Goal: Feedback & Contribution: Contribute content

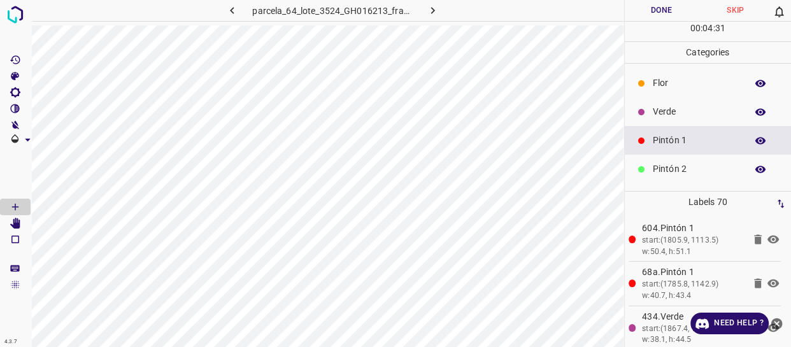
click at [670, 117] on p "Verde" at bounding box center [696, 111] width 87 height 13
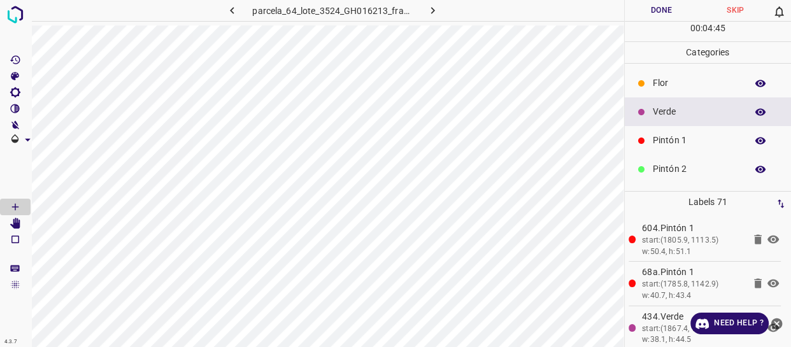
drag, startPoint x: 664, startPoint y: 149, endPoint x: 649, endPoint y: 148, distance: 14.7
click at [663, 149] on div "Pintón 1" at bounding box center [708, 140] width 167 height 29
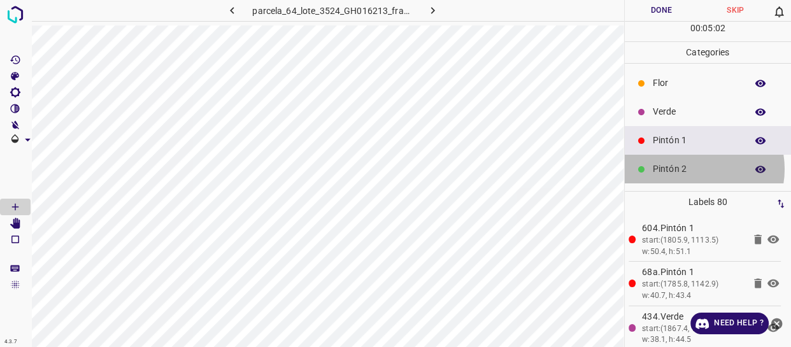
click at [692, 169] on p "Pintón 2" at bounding box center [696, 168] width 87 height 13
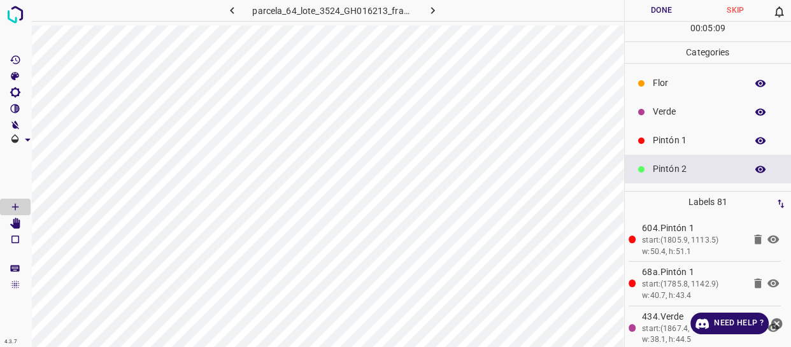
click at [673, 133] on div "Pintón 1" at bounding box center [708, 140] width 167 height 29
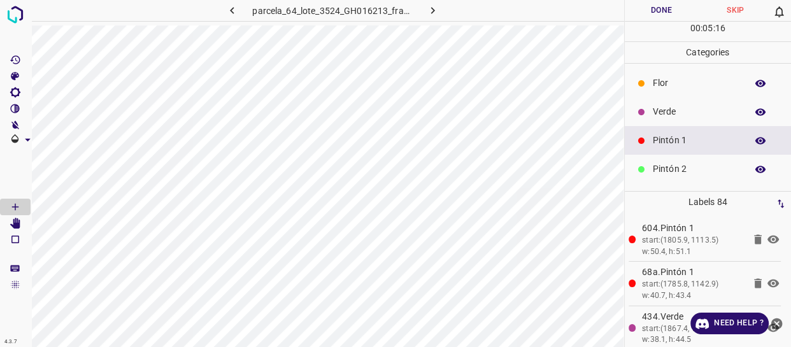
click at [670, 110] on p "Verde" at bounding box center [696, 111] width 87 height 13
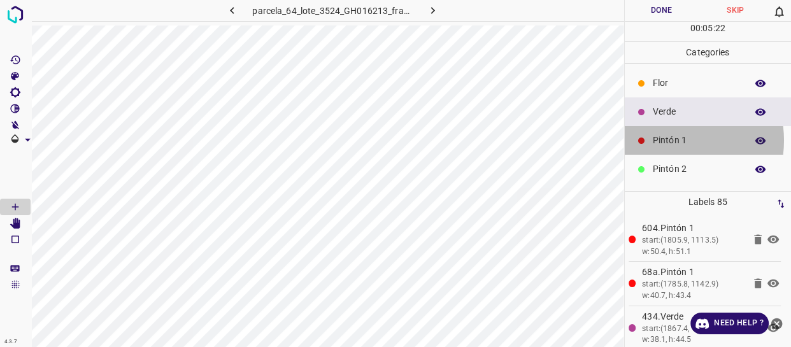
click at [669, 141] on p "Pintón 1" at bounding box center [696, 140] width 87 height 13
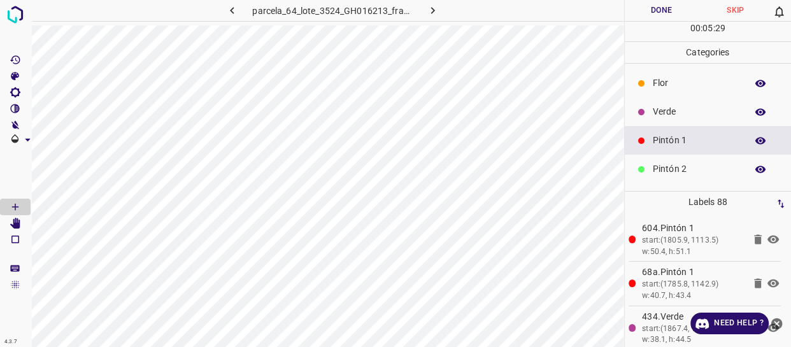
click at [677, 110] on p "Verde" at bounding box center [696, 111] width 87 height 13
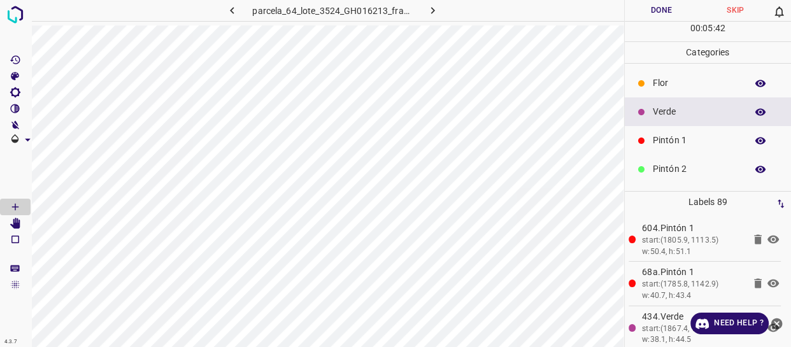
drag, startPoint x: 703, startPoint y: 126, endPoint x: 639, endPoint y: 147, distance: 66.9
click at [700, 129] on div "Pintón 1" at bounding box center [708, 140] width 167 height 29
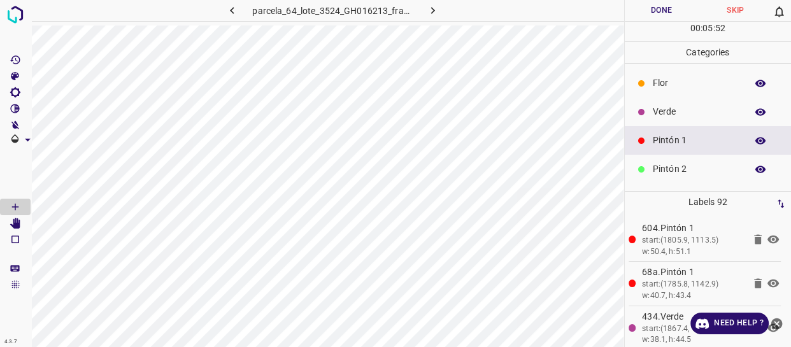
click at [719, 101] on div "Verde" at bounding box center [708, 111] width 167 height 29
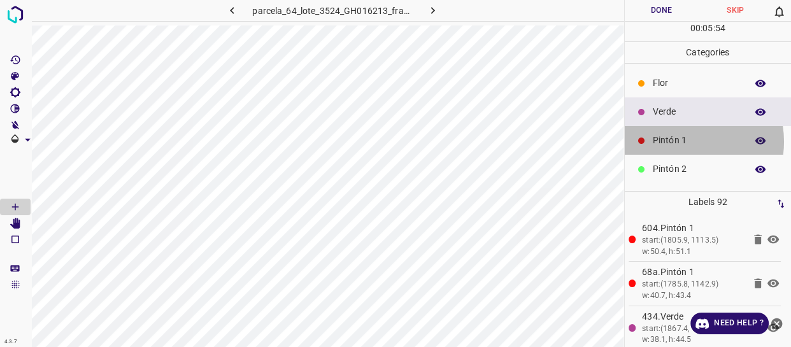
drag, startPoint x: 682, startPoint y: 141, endPoint x: 668, endPoint y: 141, distance: 14.0
click at [668, 141] on p "Pintón 1" at bounding box center [696, 140] width 87 height 13
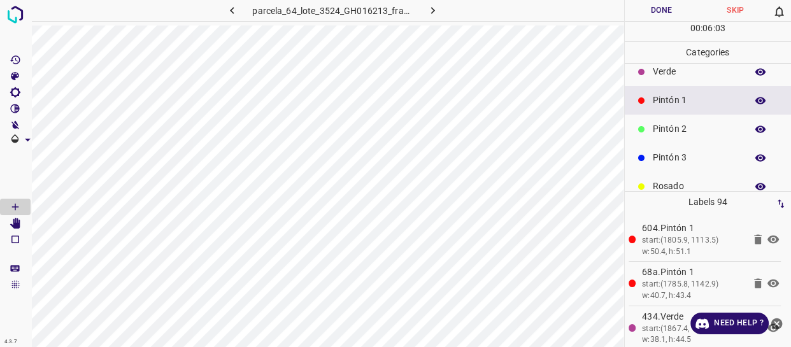
scroll to position [57, 0]
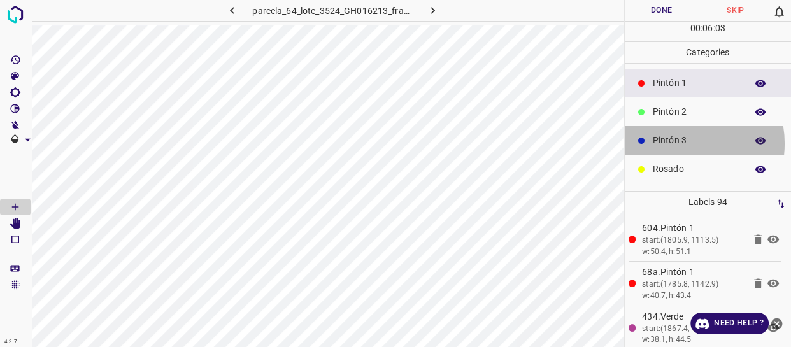
drag, startPoint x: 675, startPoint y: 143, endPoint x: 669, endPoint y: 146, distance: 7.1
click at [669, 146] on p "Pintón 3" at bounding box center [696, 140] width 87 height 13
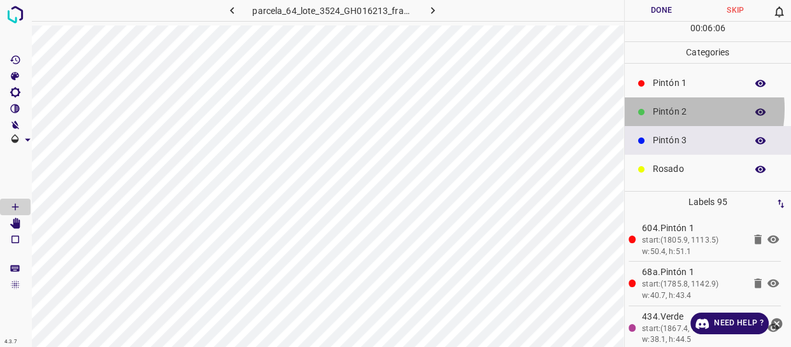
click at [660, 108] on p "Pintón 2" at bounding box center [696, 111] width 87 height 13
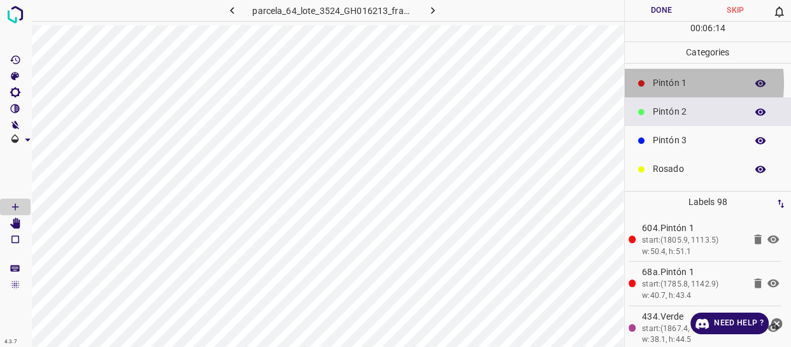
click at [649, 84] on div "Pintón 1" at bounding box center [708, 83] width 167 height 29
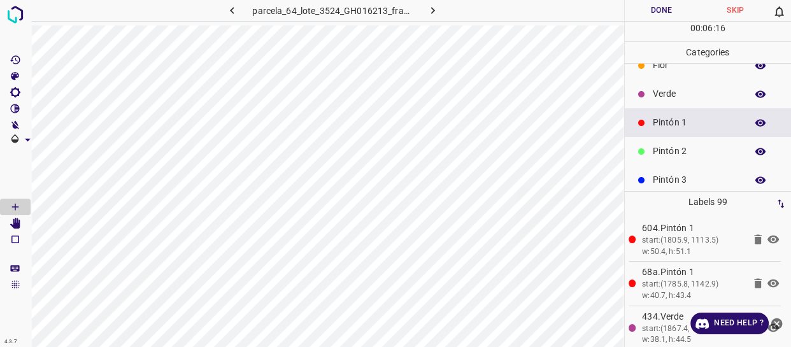
scroll to position [0, 0]
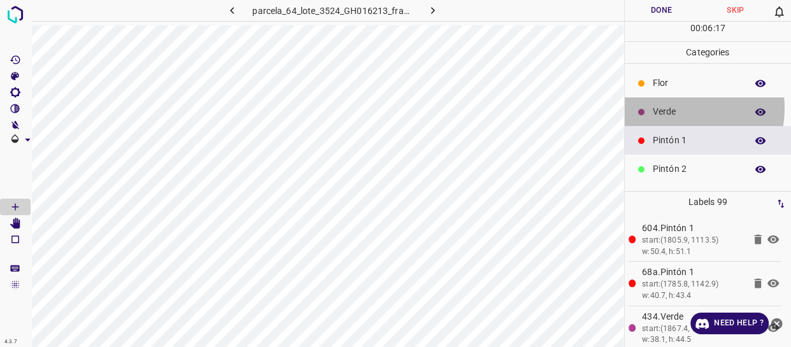
click at [679, 109] on p "Verde" at bounding box center [696, 111] width 87 height 13
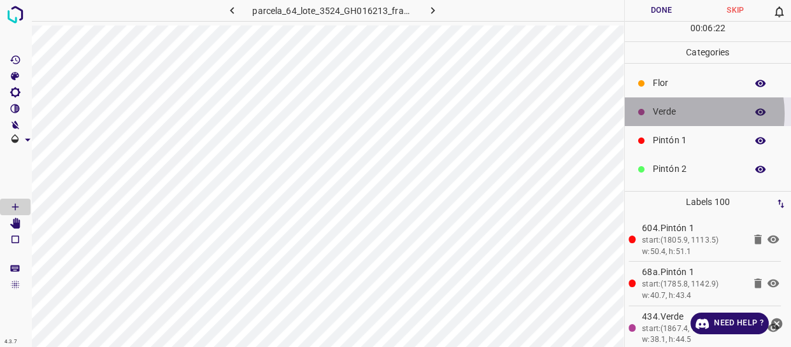
click at [679, 113] on p "Verde" at bounding box center [696, 111] width 87 height 13
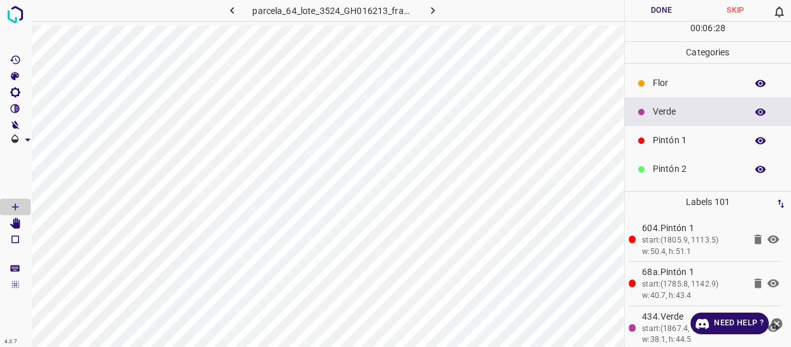
click at [689, 143] on p "Pintón 1" at bounding box center [696, 140] width 87 height 13
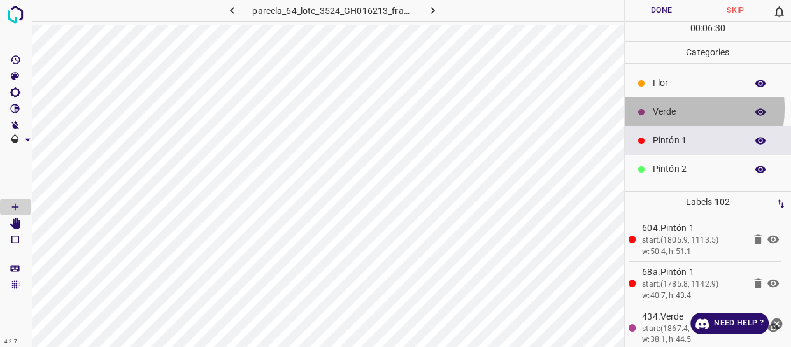
click at [667, 108] on p "Verde" at bounding box center [696, 111] width 87 height 13
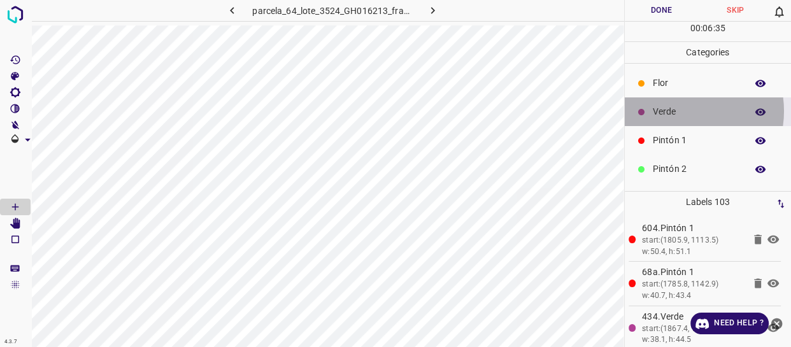
click at [678, 112] on p "Verde" at bounding box center [696, 111] width 87 height 13
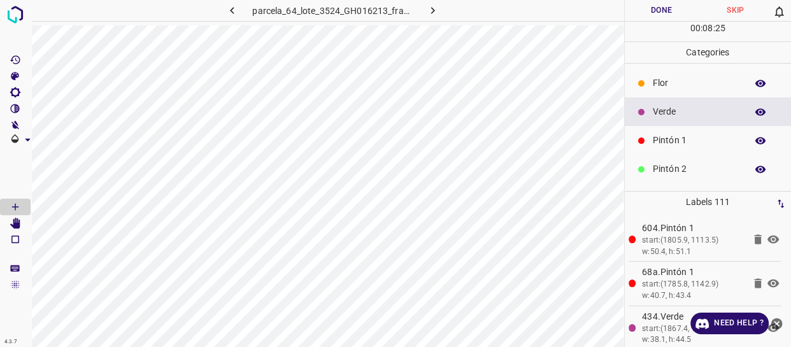
click at [694, 90] on div "Flor" at bounding box center [708, 83] width 167 height 29
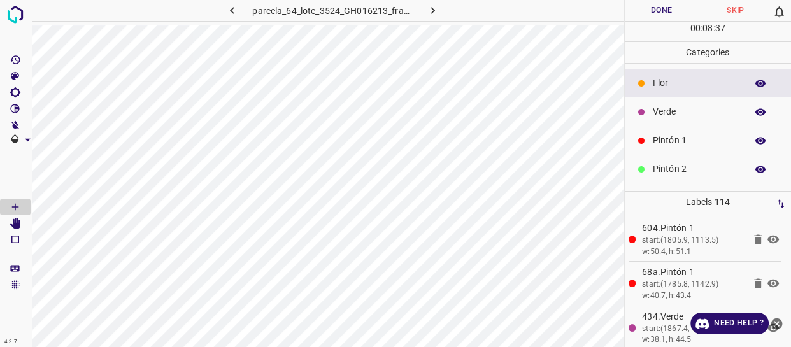
click at [668, 139] on p "Pintón 1" at bounding box center [696, 140] width 87 height 13
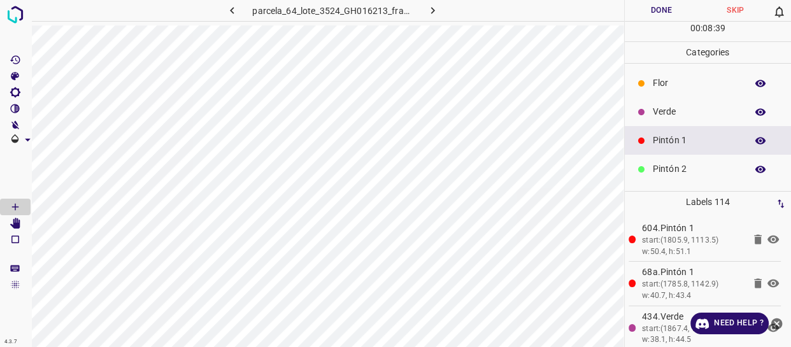
click at [656, 105] on p "Verde" at bounding box center [696, 111] width 87 height 13
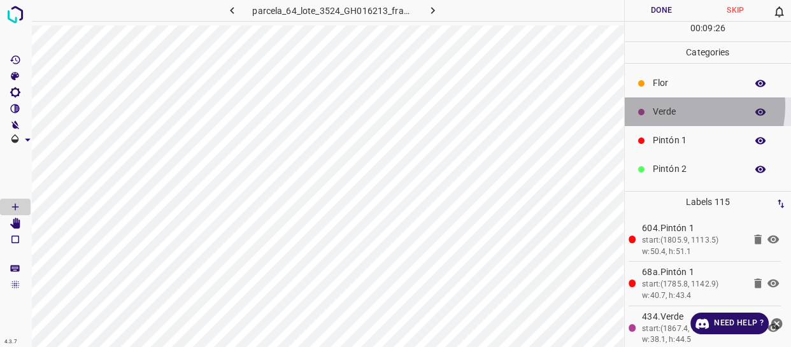
click at [676, 106] on p "Verde" at bounding box center [696, 111] width 87 height 13
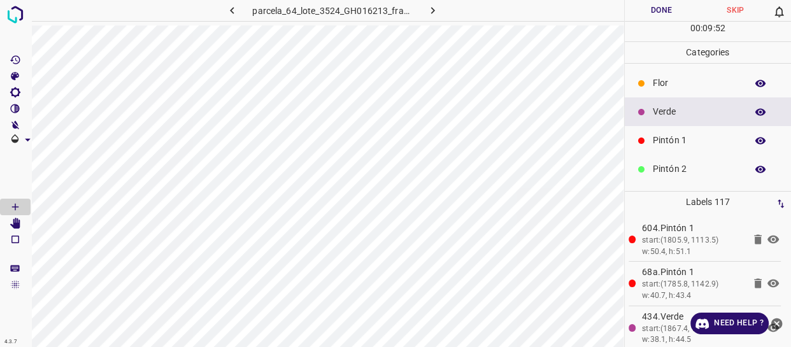
drag, startPoint x: 688, startPoint y: 107, endPoint x: 672, endPoint y: 115, distance: 18.2
click at [672, 115] on p "Verde" at bounding box center [696, 111] width 87 height 13
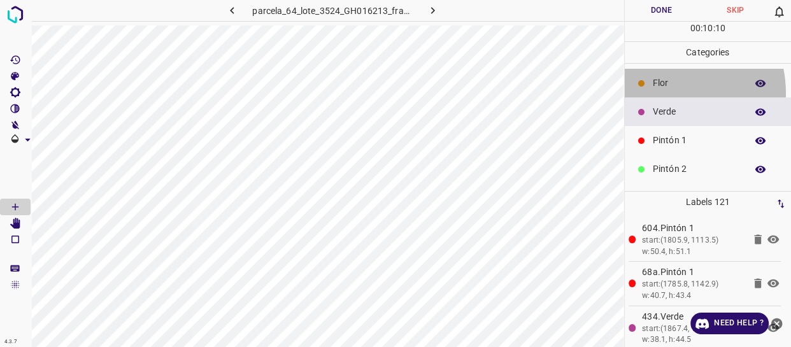
click at [657, 94] on div "Flor" at bounding box center [708, 83] width 167 height 29
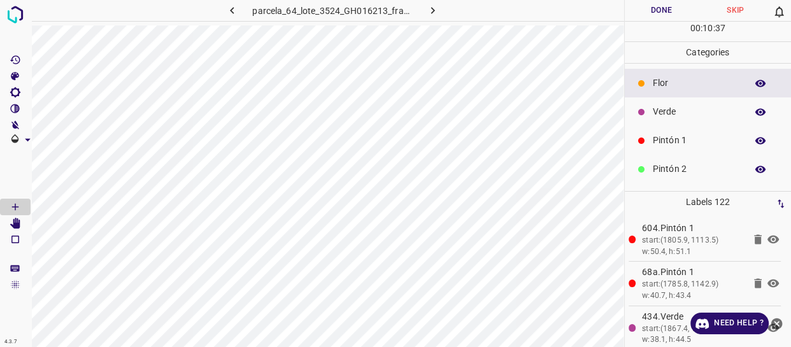
click at [668, 120] on div "Verde" at bounding box center [708, 111] width 167 height 29
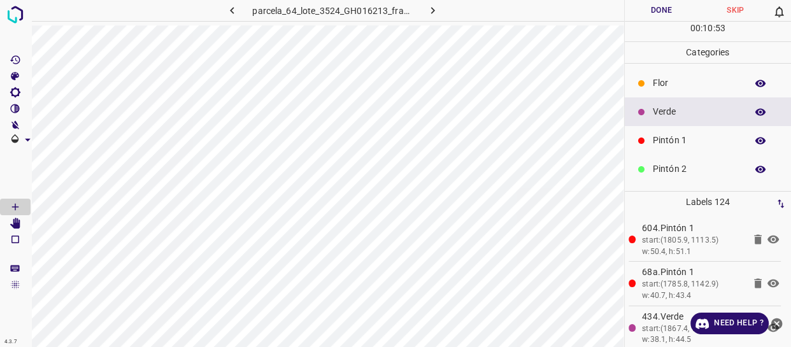
drag, startPoint x: 695, startPoint y: 140, endPoint x: 668, endPoint y: 150, distance: 29.5
click at [695, 140] on p "Pintón 1" at bounding box center [696, 140] width 87 height 13
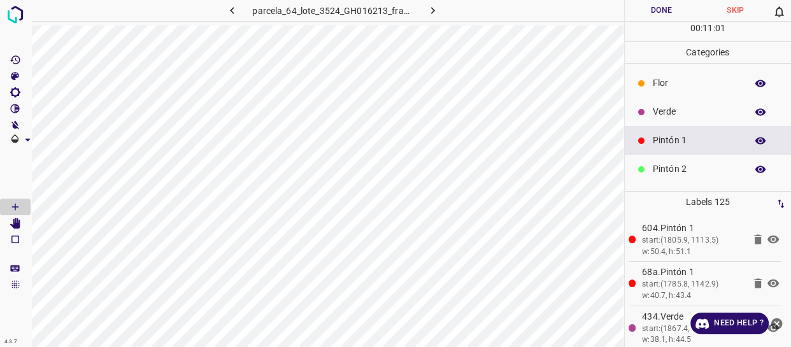
click at [674, 10] on button "Done" at bounding box center [662, 10] width 74 height 21
click at [429, 17] on icon "button" at bounding box center [432, 10] width 13 height 13
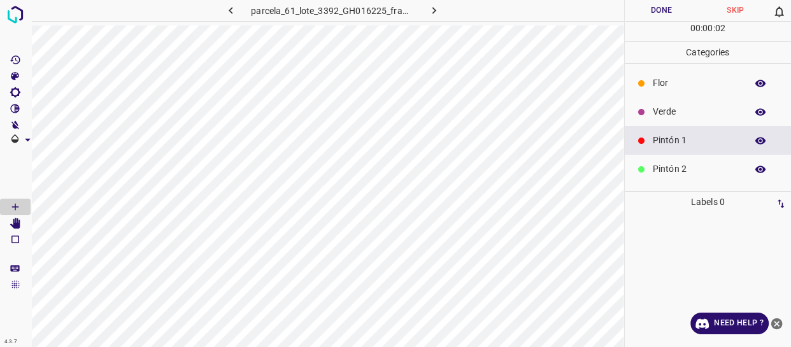
drag, startPoint x: 668, startPoint y: 78, endPoint x: 630, endPoint y: 83, distance: 38.5
click at [666, 78] on p "Flor" at bounding box center [696, 82] width 87 height 13
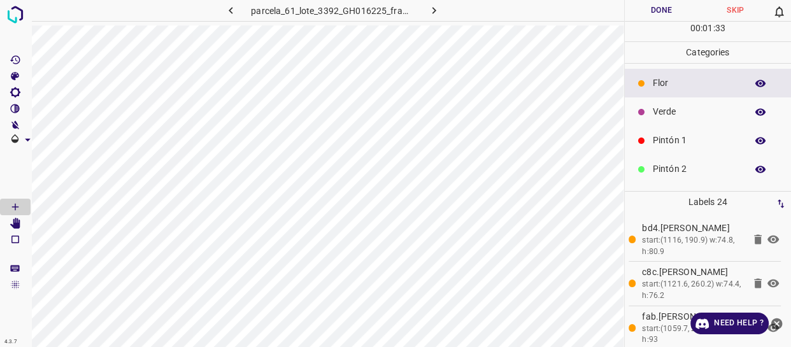
click at [675, 115] on p "Verde" at bounding box center [696, 111] width 87 height 13
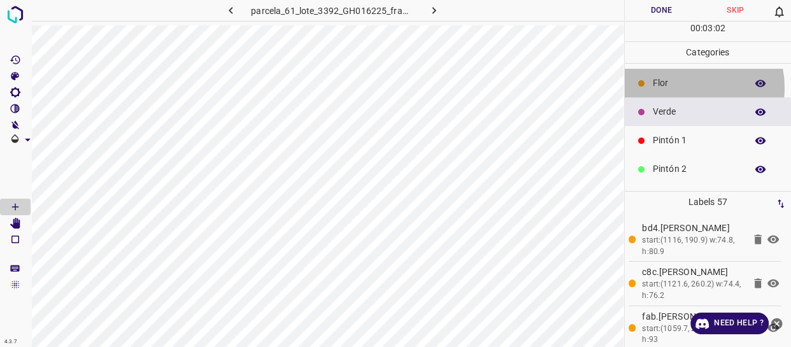
drag, startPoint x: 685, startPoint y: 87, endPoint x: 626, endPoint y: 129, distance: 72.7
click at [678, 94] on div "Flor" at bounding box center [708, 83] width 167 height 29
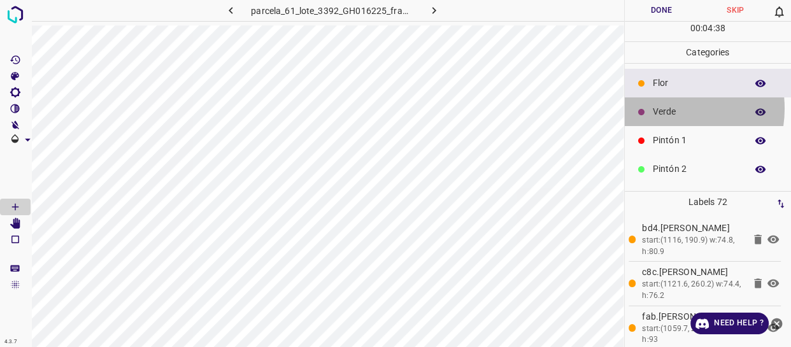
click at [664, 108] on p "Verde" at bounding box center [696, 111] width 87 height 13
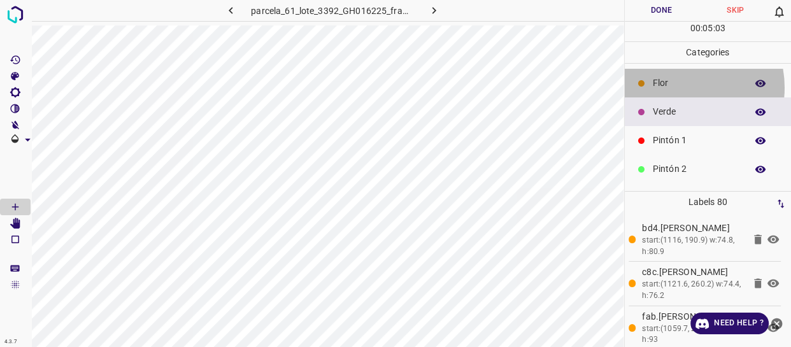
click at [678, 87] on p "Flor" at bounding box center [696, 82] width 87 height 13
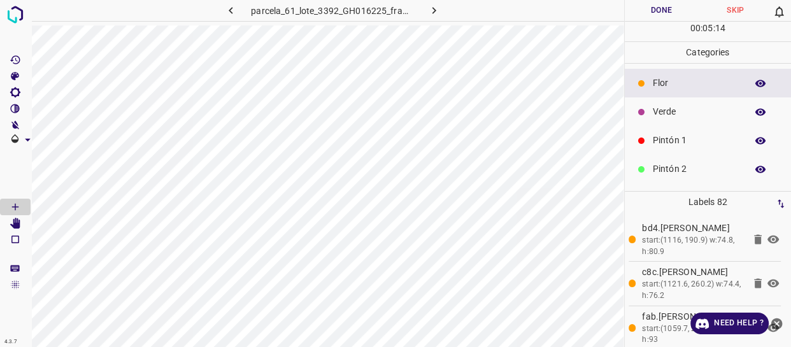
click at [681, 111] on p "Verde" at bounding box center [696, 111] width 87 height 13
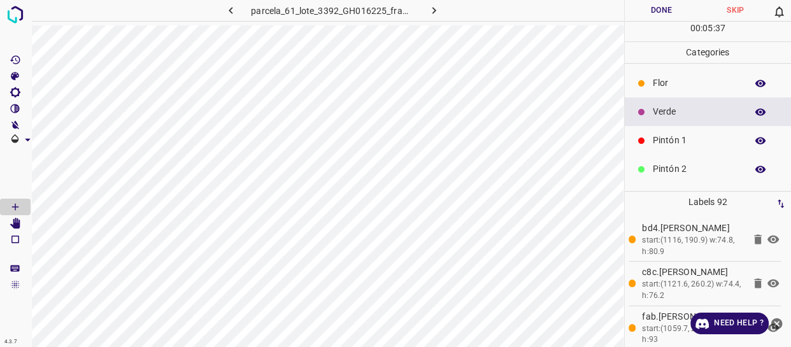
click at [647, 140] on div at bounding box center [641, 140] width 13 height 13
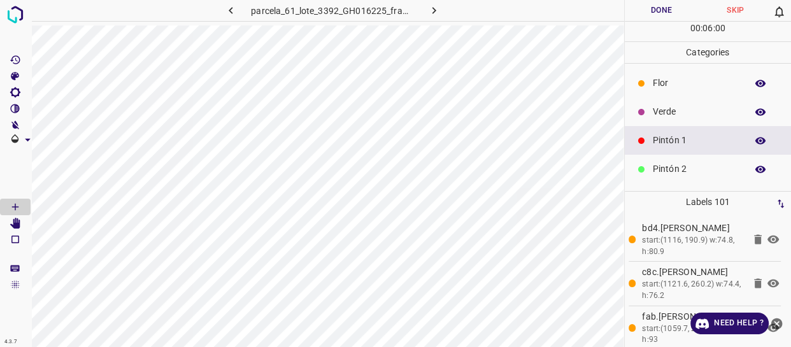
click at [674, 119] on div "Verde" at bounding box center [708, 111] width 167 height 29
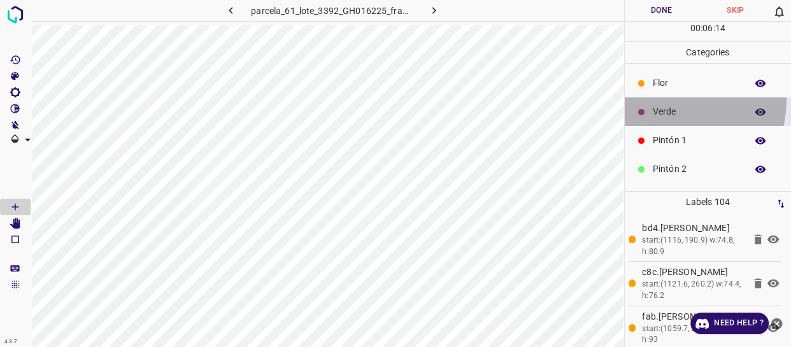
drag, startPoint x: 672, startPoint y: 99, endPoint x: 663, endPoint y: 108, distance: 12.6
click at [663, 108] on div "Verde" at bounding box center [708, 111] width 167 height 29
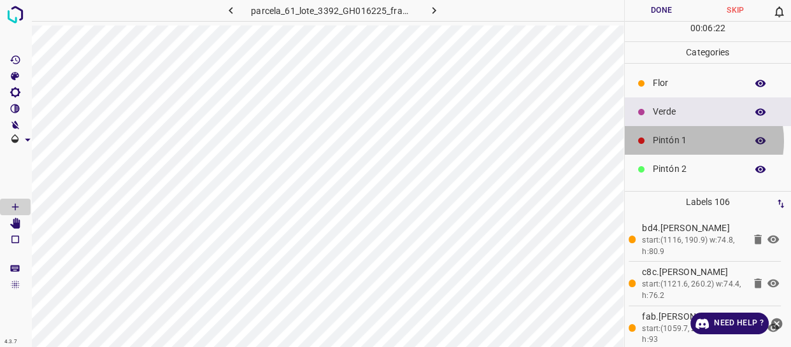
click at [688, 141] on p "Pintón 1" at bounding box center [696, 140] width 87 height 13
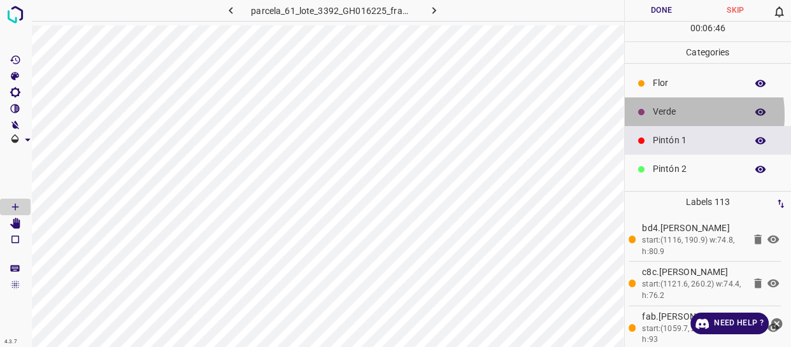
click at [666, 115] on p "Verde" at bounding box center [696, 111] width 87 height 13
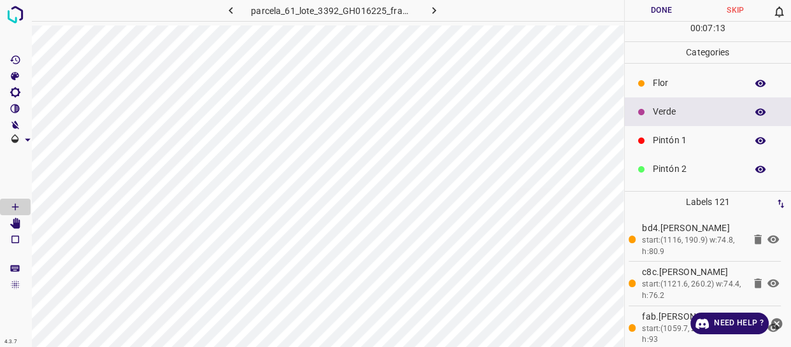
drag, startPoint x: 707, startPoint y: 141, endPoint x: 691, endPoint y: 140, distance: 16.6
click at [691, 140] on p "Pintón 1" at bounding box center [696, 140] width 87 height 13
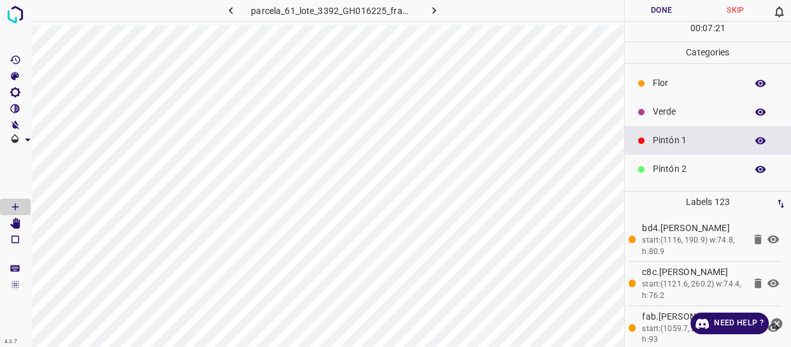
click at [686, 113] on p "Verde" at bounding box center [696, 111] width 87 height 13
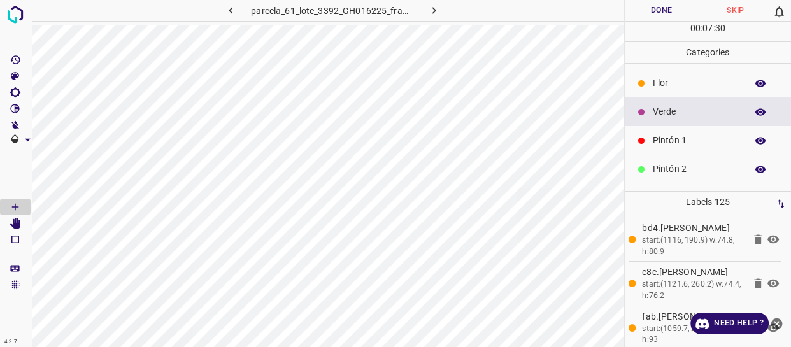
click at [659, 138] on p "Pintón 1" at bounding box center [696, 140] width 87 height 13
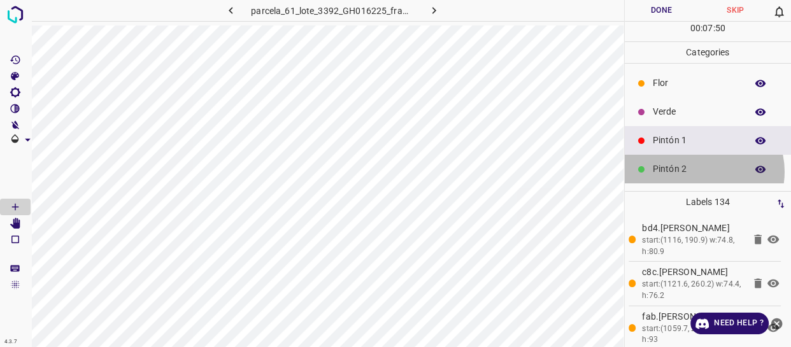
drag, startPoint x: 703, startPoint y: 171, endPoint x: 675, endPoint y: 176, distance: 28.4
click at [675, 176] on div "Pintón 2" at bounding box center [708, 169] width 167 height 29
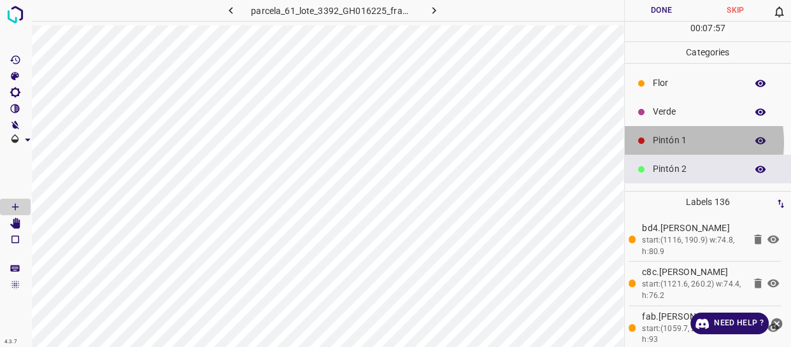
click at [663, 142] on p "Pintón 1" at bounding box center [696, 140] width 87 height 13
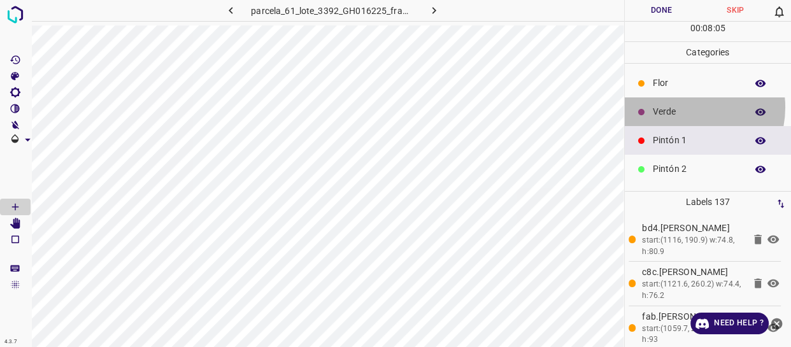
drag, startPoint x: 685, startPoint y: 107, endPoint x: 626, endPoint y: 131, distance: 63.4
click at [684, 107] on p "Verde" at bounding box center [696, 111] width 87 height 13
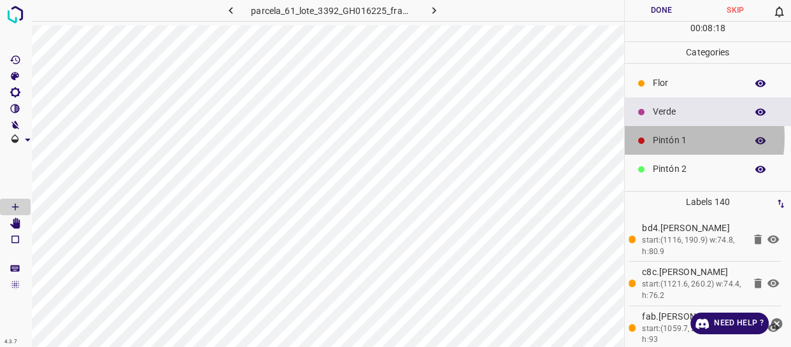
click at [661, 138] on p "Pintón 1" at bounding box center [696, 140] width 87 height 13
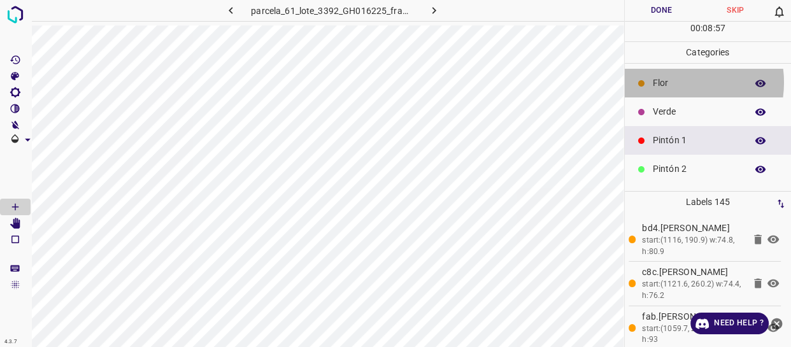
click at [671, 83] on p "Flor" at bounding box center [696, 82] width 87 height 13
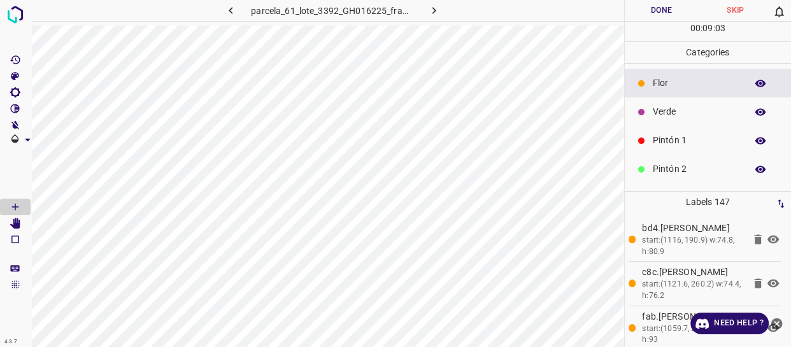
drag, startPoint x: 675, startPoint y: 144, endPoint x: 660, endPoint y: 152, distance: 18.0
click at [660, 152] on div "Pintón 1" at bounding box center [708, 140] width 167 height 29
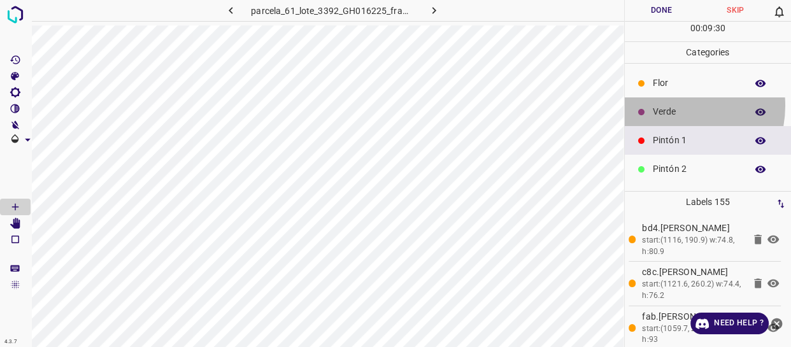
click at [670, 106] on p "Verde" at bounding box center [696, 111] width 87 height 13
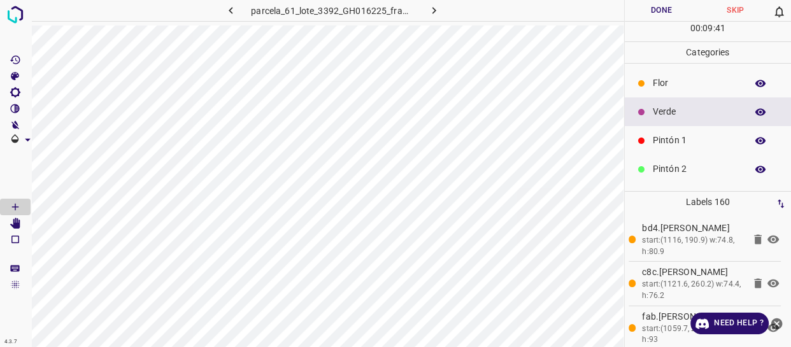
click at [695, 136] on p "Pintón 1" at bounding box center [696, 140] width 87 height 13
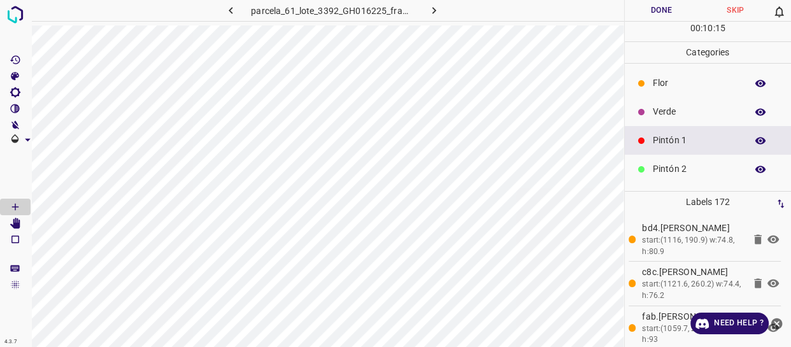
drag, startPoint x: 682, startPoint y: 114, endPoint x: 641, endPoint y: 141, distance: 49.1
click at [681, 114] on p "Verde" at bounding box center [696, 111] width 87 height 13
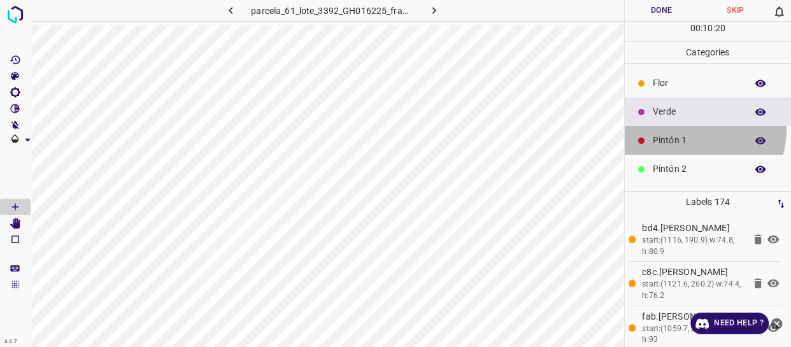
drag, startPoint x: 691, startPoint y: 129, endPoint x: 682, endPoint y: 130, distance: 9.6
click at [682, 130] on div "Pintón 1" at bounding box center [708, 140] width 167 height 29
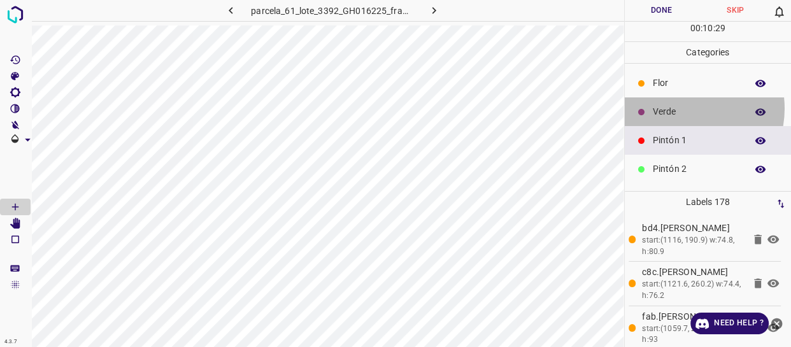
click at [682, 108] on p "Verde" at bounding box center [696, 111] width 87 height 13
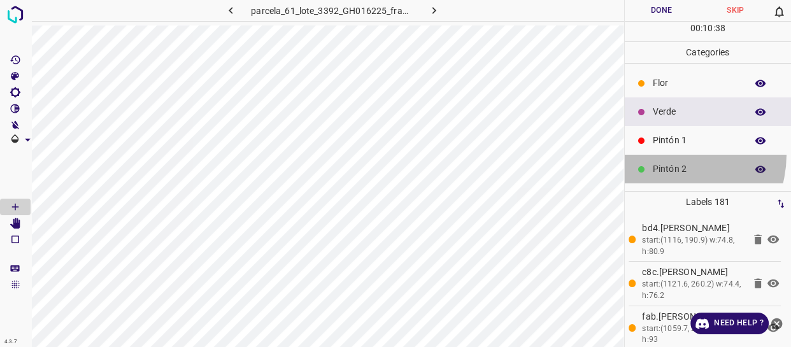
drag, startPoint x: 667, startPoint y: 154, endPoint x: 625, endPoint y: 148, distance: 41.9
click at [660, 155] on div "Pintón 2" at bounding box center [708, 169] width 167 height 29
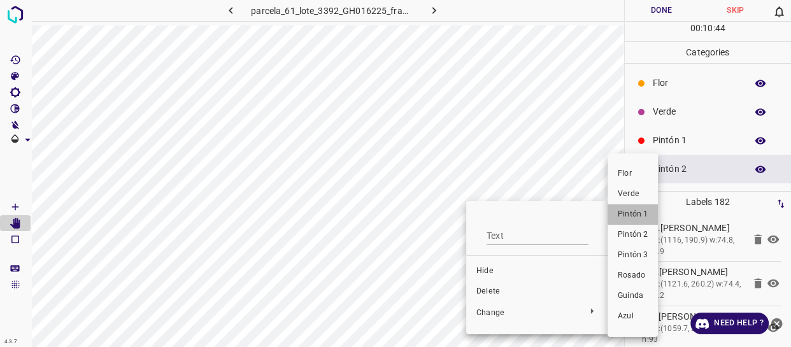
drag, startPoint x: 624, startPoint y: 213, endPoint x: 653, endPoint y: 180, distance: 43.8
click at [621, 213] on span "Pintón 1" at bounding box center [633, 214] width 30 height 11
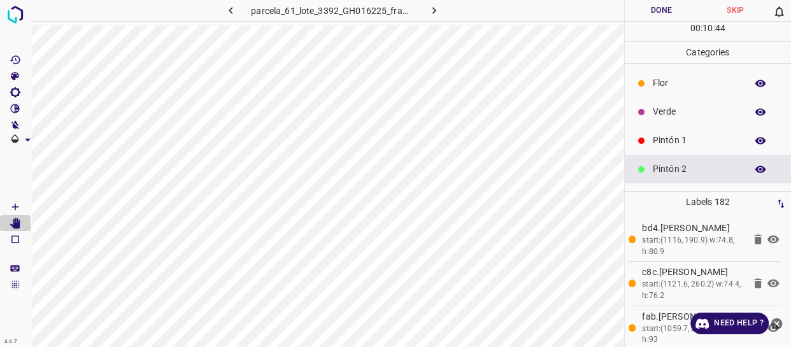
click at [703, 138] on p "Pintón 1" at bounding box center [696, 140] width 87 height 13
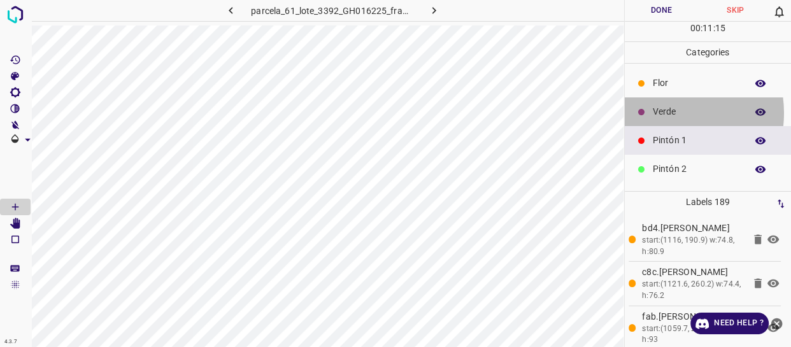
click at [664, 113] on p "Verde" at bounding box center [696, 111] width 87 height 13
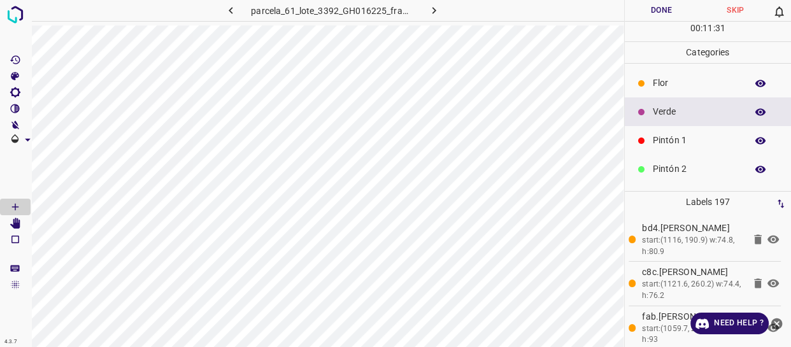
drag, startPoint x: 679, startPoint y: 130, endPoint x: 668, endPoint y: 131, distance: 11.5
click at [668, 131] on div "Pintón 1" at bounding box center [708, 140] width 167 height 29
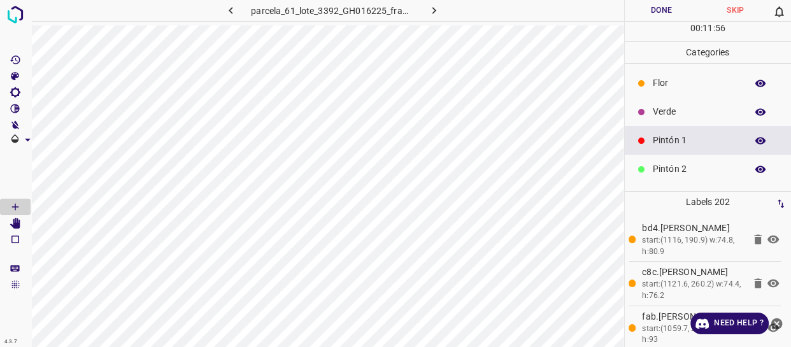
click at [649, 115] on div "Verde" at bounding box center [708, 111] width 167 height 29
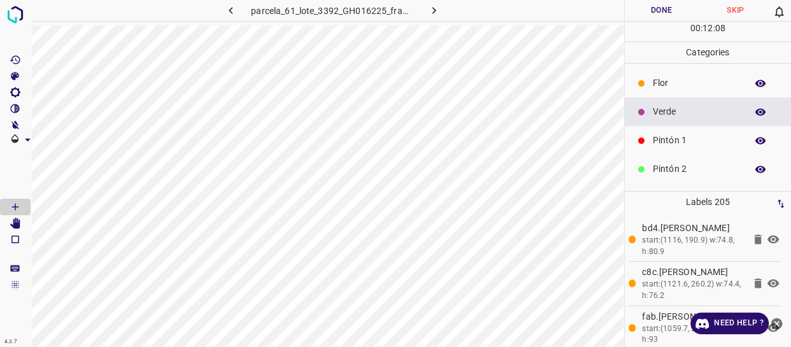
click at [667, 142] on p "Pintón 1" at bounding box center [696, 140] width 87 height 13
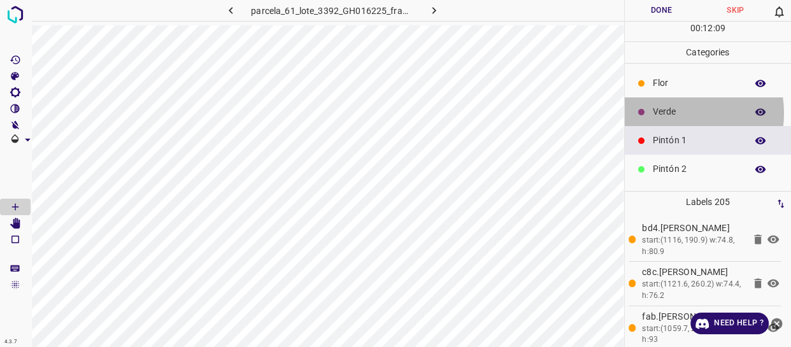
click at [614, 122] on div "parcela_61_lote_3392_GH016225_frame_00203_196396.jpg Done Skip 0 00 : 12 : 09 C…" at bounding box center [395, 173] width 791 height 347
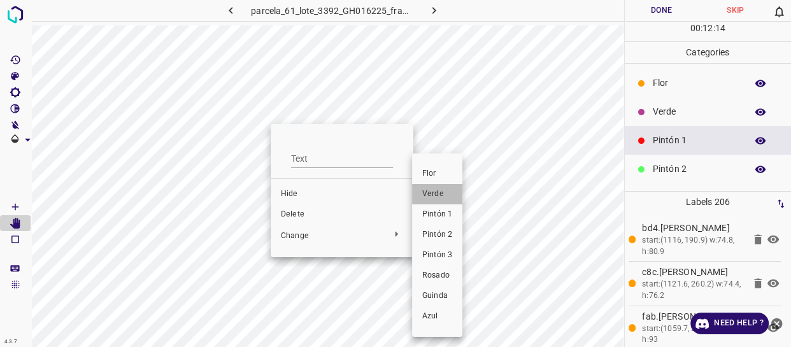
drag, startPoint x: 440, startPoint y: 194, endPoint x: 419, endPoint y: 194, distance: 20.4
click at [438, 194] on span "Verde" at bounding box center [437, 194] width 30 height 11
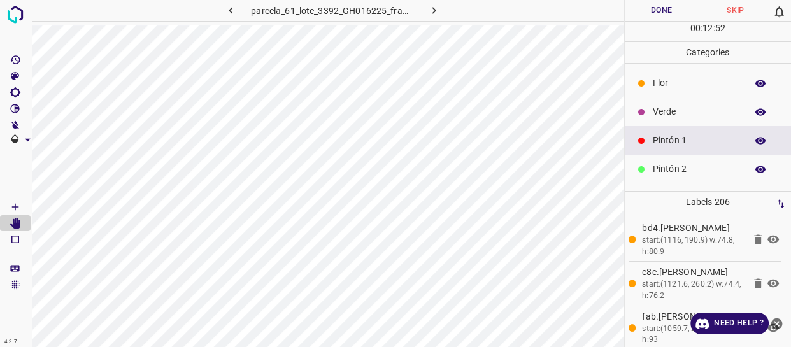
click at [682, 86] on p "Flor" at bounding box center [696, 82] width 87 height 13
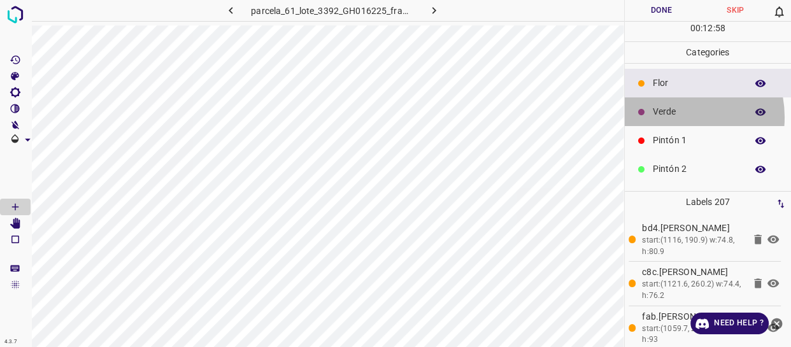
click at [669, 119] on div "Verde" at bounding box center [708, 111] width 167 height 29
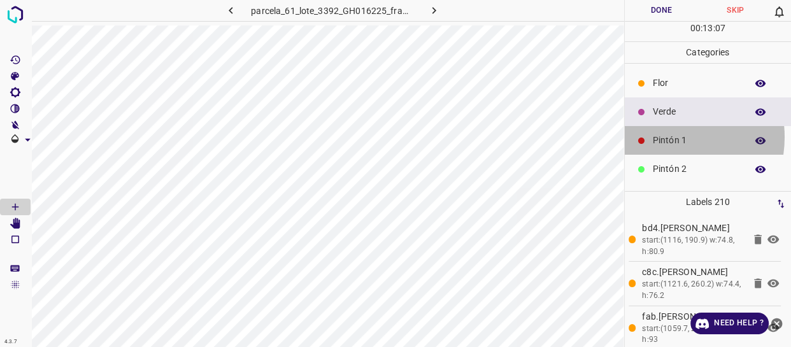
click at [663, 142] on p "Pintón 1" at bounding box center [696, 140] width 87 height 13
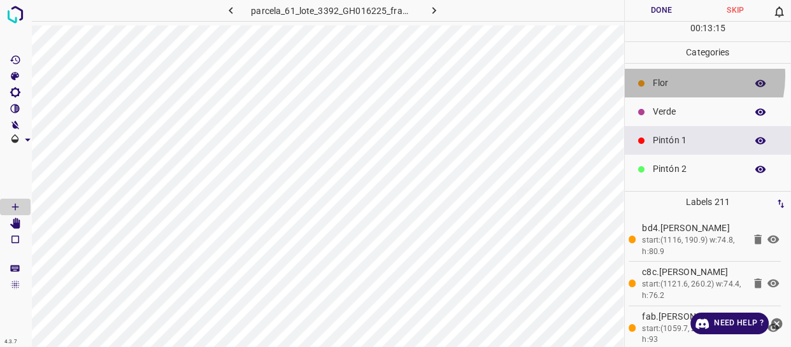
click at [671, 76] on div "Flor" at bounding box center [708, 83] width 167 height 29
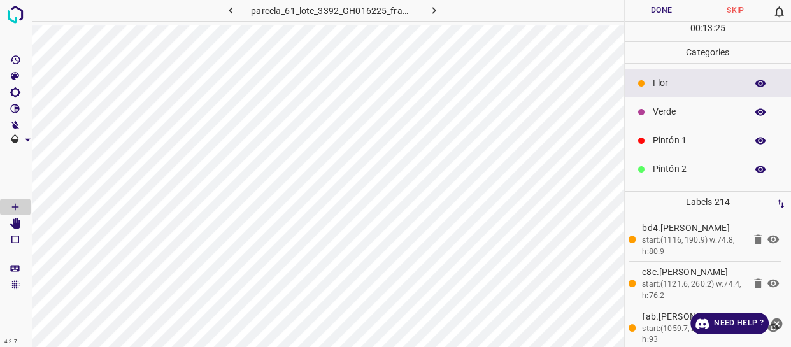
click at [671, 137] on p "Pintón 1" at bounding box center [696, 140] width 87 height 13
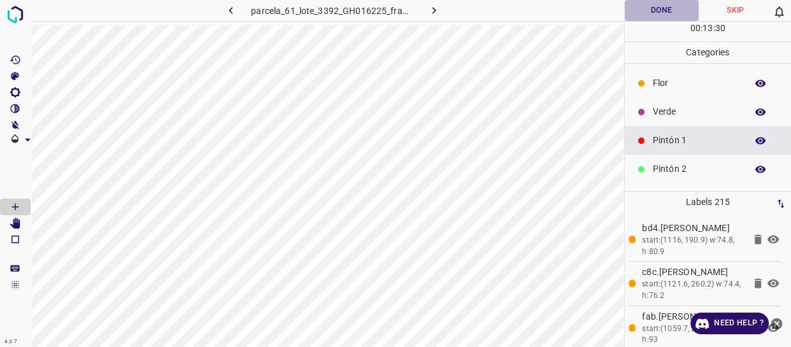
click at [661, 13] on button "Done" at bounding box center [662, 10] width 74 height 21
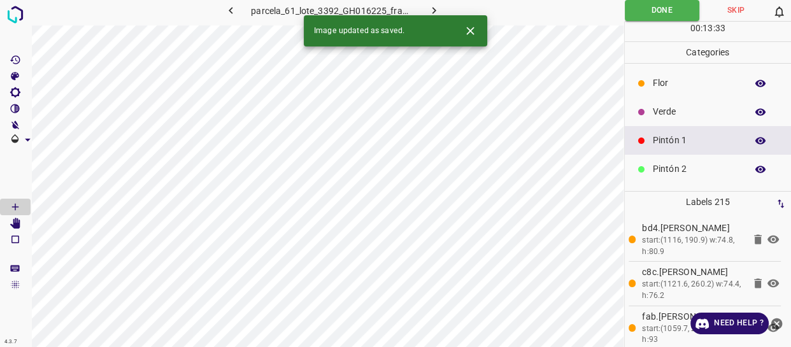
click at [433, 13] on icon "button" at bounding box center [434, 10] width 13 height 13
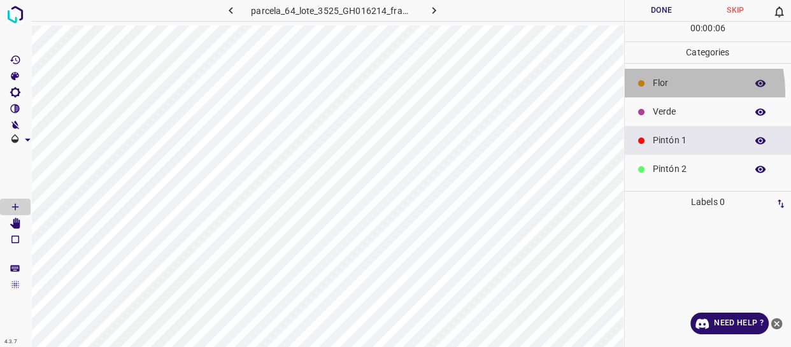
drag, startPoint x: 661, startPoint y: 92, endPoint x: 638, endPoint y: 101, distance: 24.0
click at [658, 92] on div "Flor" at bounding box center [708, 83] width 167 height 29
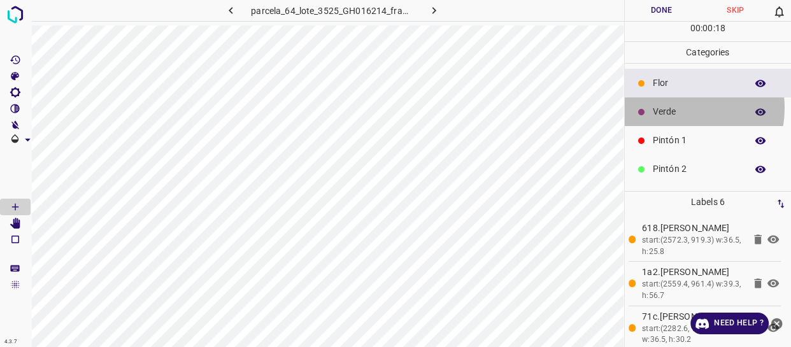
click at [675, 108] on p "Verde" at bounding box center [696, 111] width 87 height 13
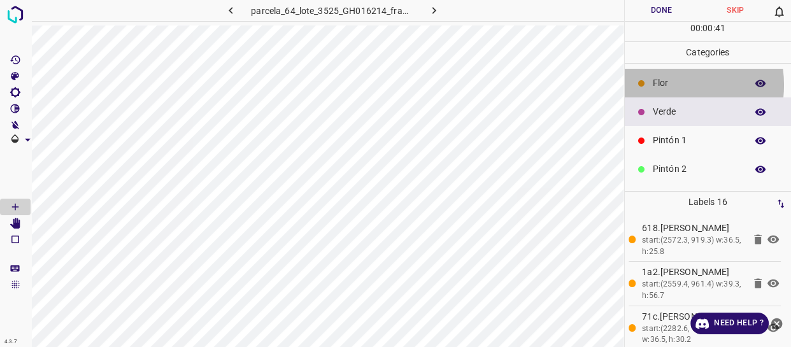
drag, startPoint x: 660, startPoint y: 85, endPoint x: 637, endPoint y: 108, distance: 33.3
click at [660, 86] on p "Flor" at bounding box center [696, 82] width 87 height 13
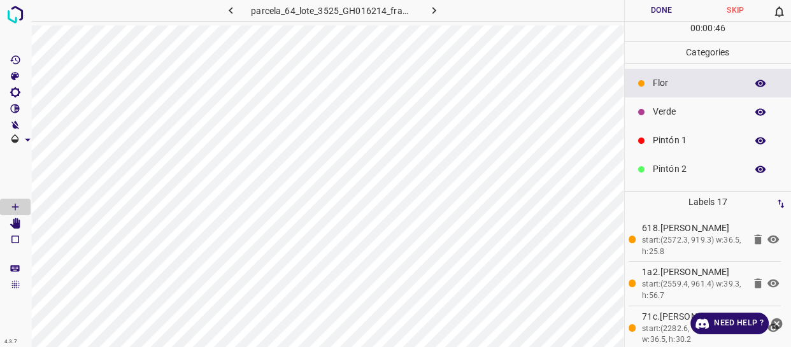
drag, startPoint x: 687, startPoint y: 111, endPoint x: 650, endPoint y: 117, distance: 37.5
click at [682, 111] on p "Verde" at bounding box center [696, 111] width 87 height 13
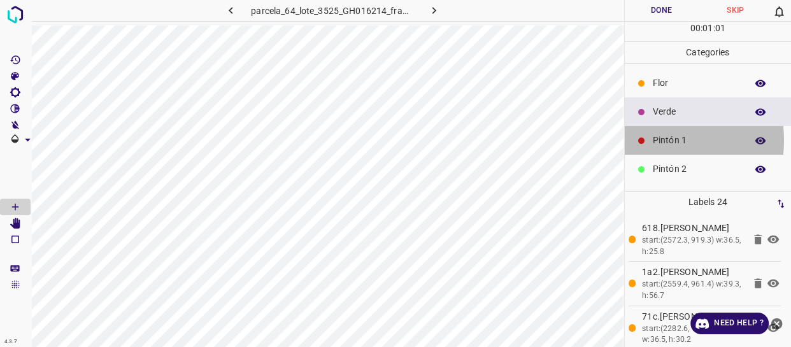
drag, startPoint x: 647, startPoint y: 140, endPoint x: 638, endPoint y: 147, distance: 11.9
click at [638, 147] on div "Pintón 1" at bounding box center [708, 140] width 167 height 29
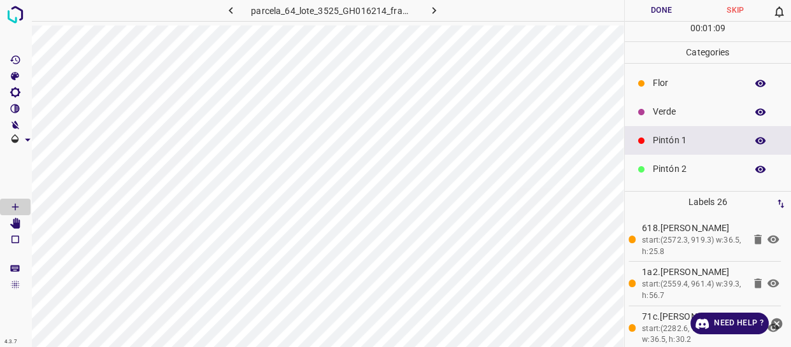
drag, startPoint x: 684, startPoint y: 168, endPoint x: 657, endPoint y: 175, distance: 27.8
click at [657, 175] on p "Pintón 2" at bounding box center [696, 168] width 87 height 13
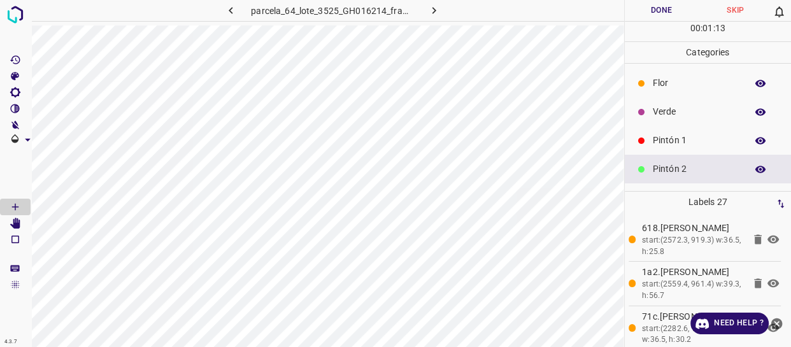
drag, startPoint x: 683, startPoint y: 138, endPoint x: 638, endPoint y: 146, distance: 45.3
click at [682, 138] on p "Pintón 1" at bounding box center [696, 140] width 87 height 13
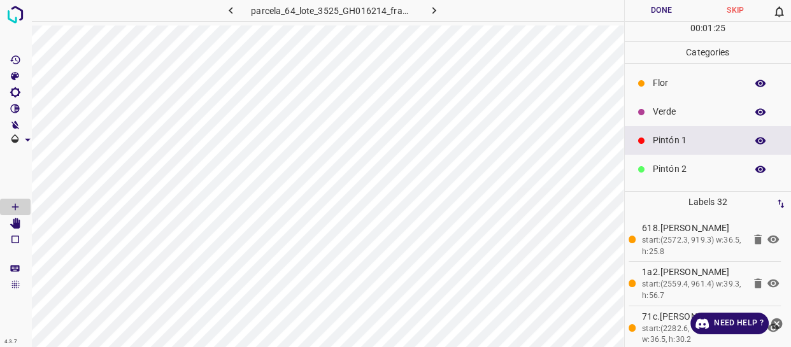
drag, startPoint x: 677, startPoint y: 103, endPoint x: 631, endPoint y: 117, distance: 48.6
click at [666, 108] on div "Verde" at bounding box center [708, 111] width 167 height 29
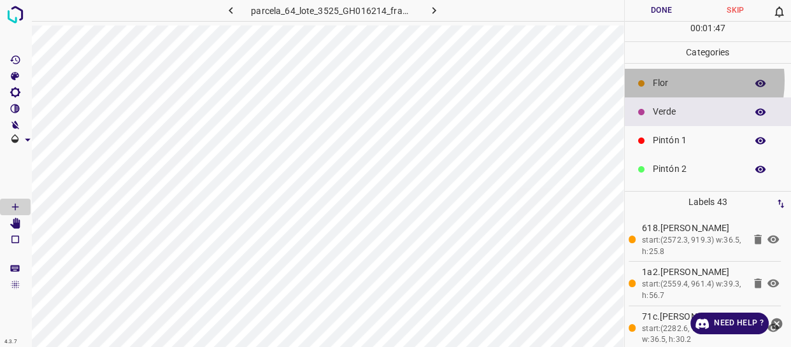
drag, startPoint x: 668, startPoint y: 81, endPoint x: 649, endPoint y: 87, distance: 20.0
click at [666, 81] on p "Flor" at bounding box center [696, 82] width 87 height 13
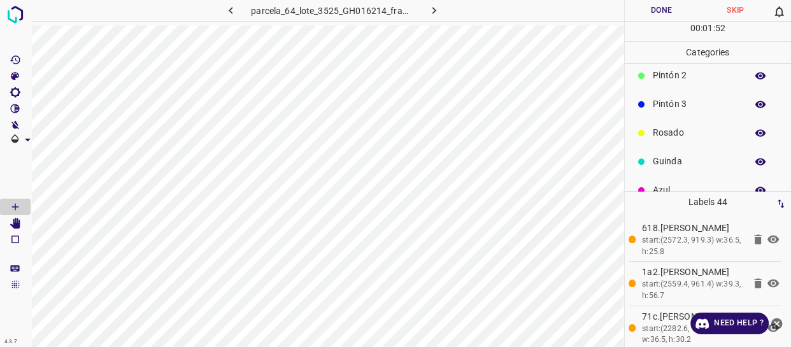
scroll to position [112, 0]
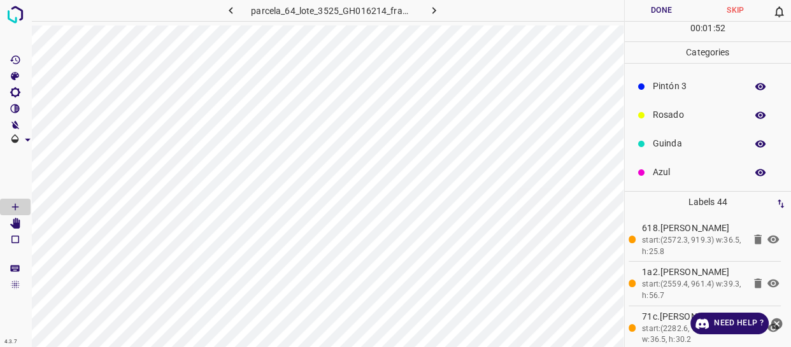
click at [672, 141] on p "Guinda" at bounding box center [696, 143] width 87 height 13
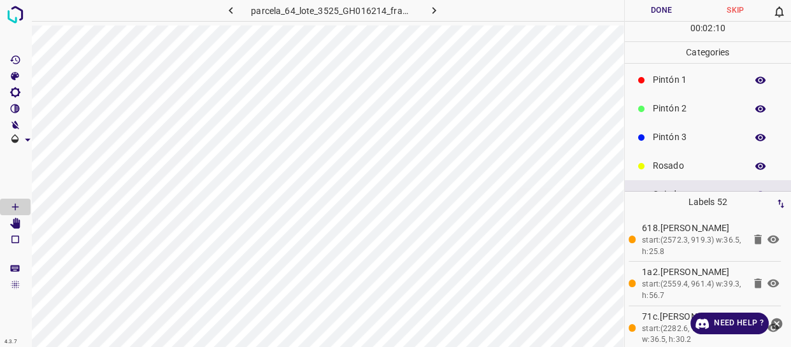
scroll to position [0, 0]
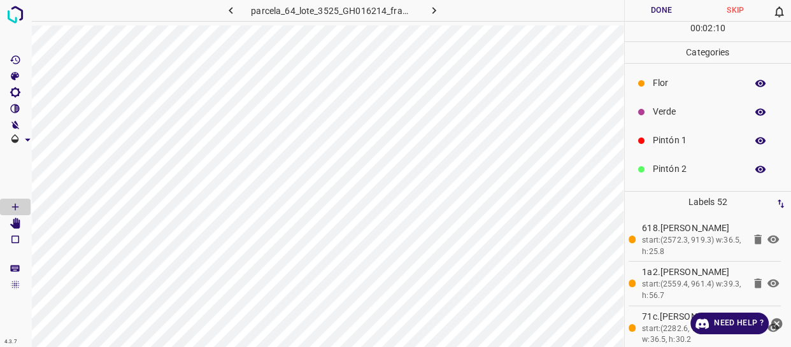
click at [667, 146] on p "Pintón 1" at bounding box center [696, 140] width 87 height 13
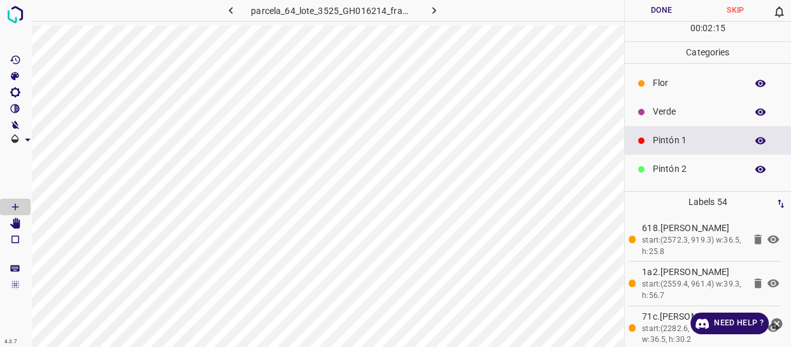
click at [697, 101] on div "Verde" at bounding box center [708, 111] width 167 height 29
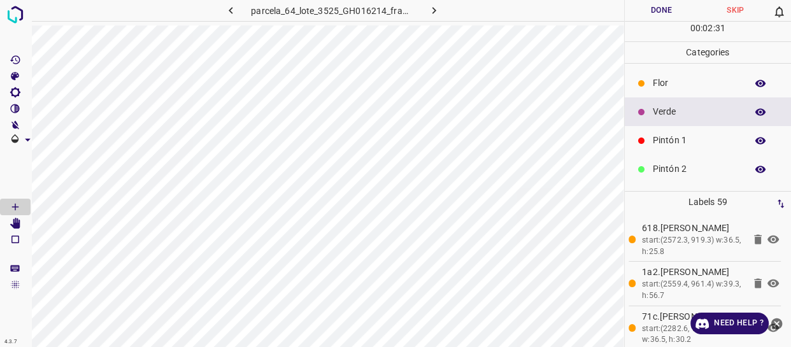
click at [664, 85] on p "Flor" at bounding box center [696, 82] width 87 height 13
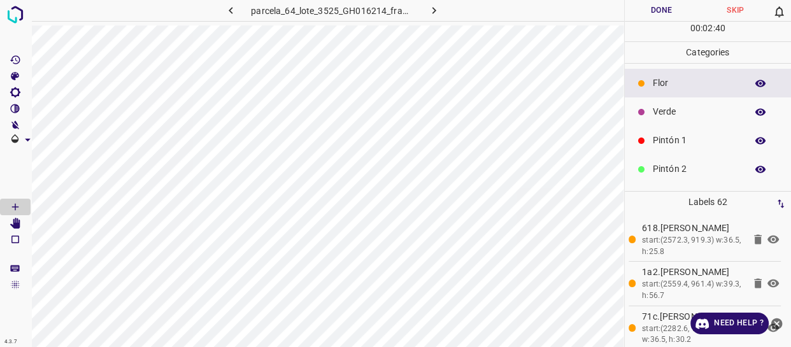
click at [665, 135] on p "Pintón 1" at bounding box center [696, 140] width 87 height 13
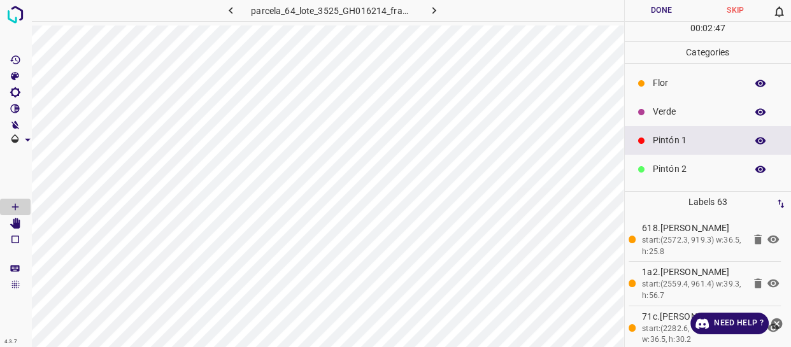
drag, startPoint x: 668, startPoint y: 115, endPoint x: 644, endPoint y: 113, distance: 23.7
click at [668, 115] on p "Verde" at bounding box center [696, 111] width 87 height 13
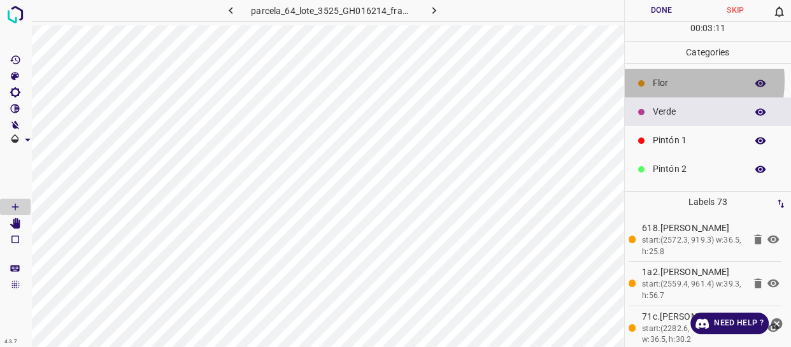
click at [668, 81] on p "Flor" at bounding box center [696, 82] width 87 height 13
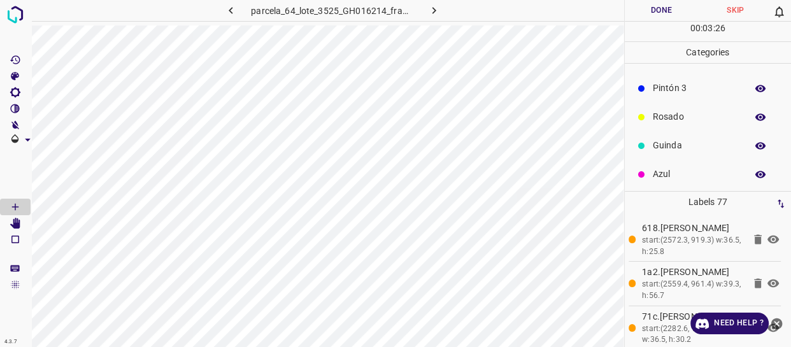
scroll to position [112, 0]
drag, startPoint x: 679, startPoint y: 143, endPoint x: 669, endPoint y: 147, distance: 10.9
click at [669, 147] on p "Guinda" at bounding box center [696, 143] width 87 height 13
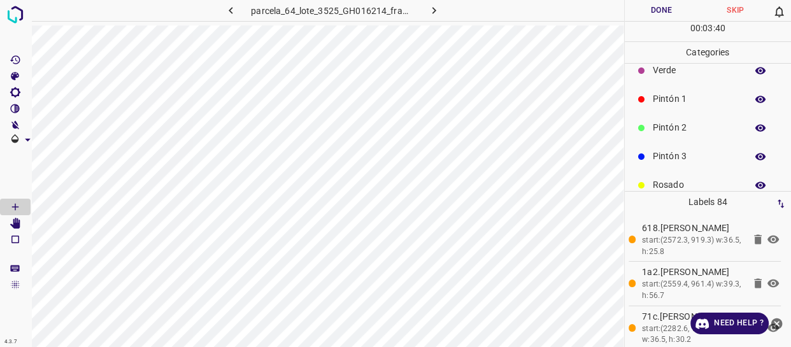
scroll to position [0, 0]
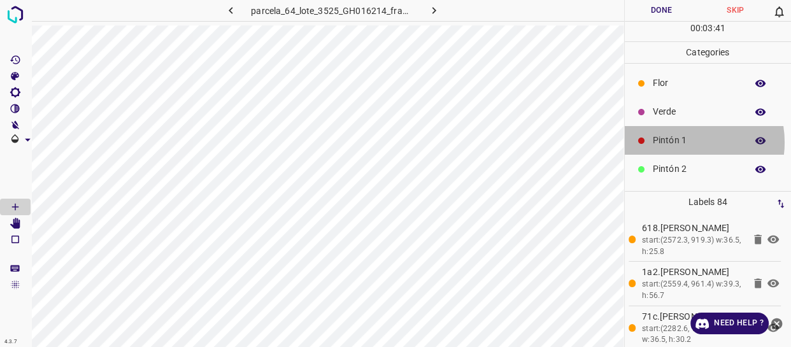
click at [681, 142] on p "Pintón 1" at bounding box center [696, 140] width 87 height 13
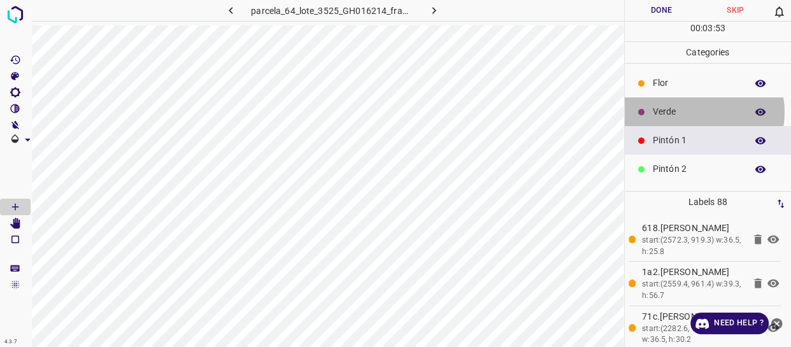
drag, startPoint x: 700, startPoint y: 112, endPoint x: 685, endPoint y: 113, distance: 14.7
click at [685, 113] on p "Verde" at bounding box center [696, 111] width 87 height 13
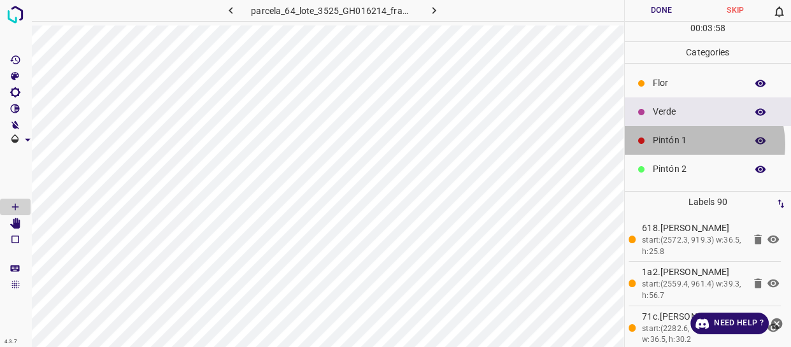
click at [694, 144] on p "Pintón 1" at bounding box center [696, 140] width 87 height 13
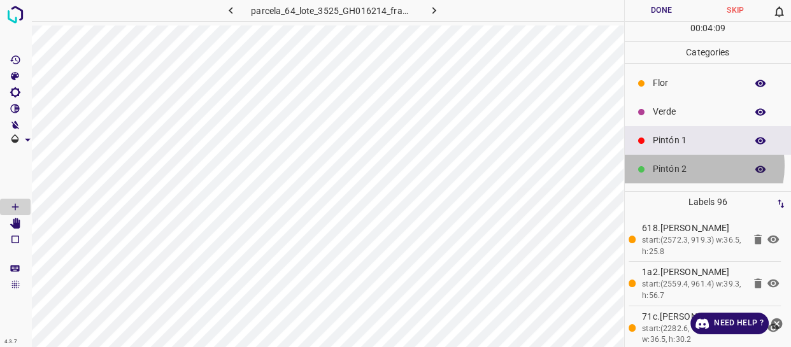
click at [689, 166] on p "Pintón 2" at bounding box center [696, 168] width 87 height 13
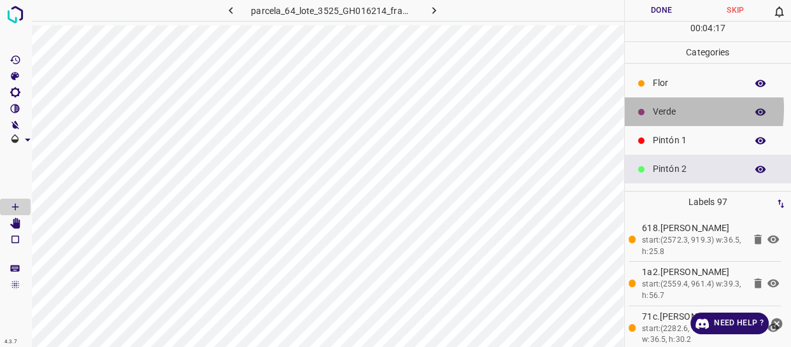
click at [656, 109] on p "Verde" at bounding box center [696, 111] width 87 height 13
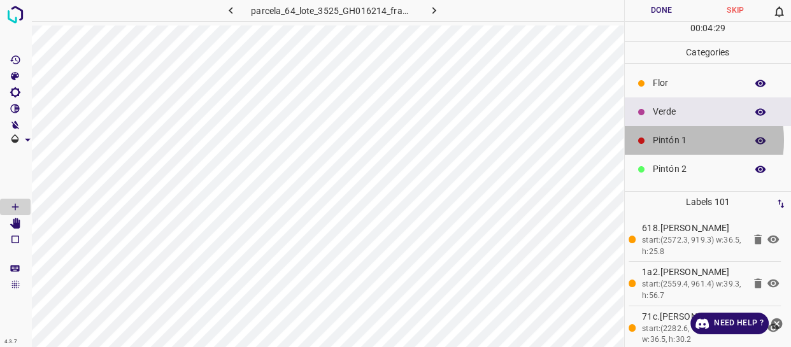
click at [671, 140] on p "Pintón 1" at bounding box center [696, 140] width 87 height 13
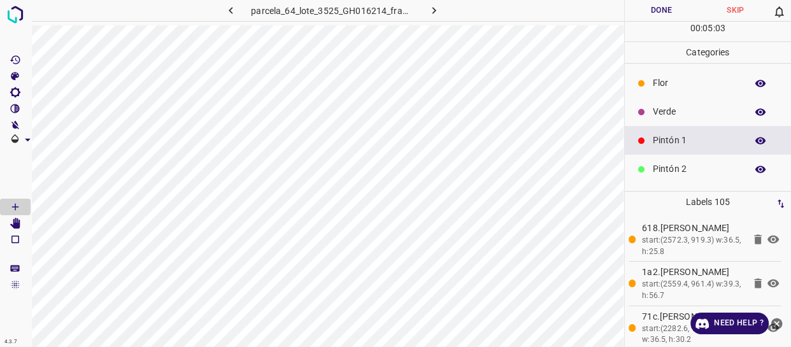
click at [695, 134] on p "Pintón 1" at bounding box center [696, 140] width 87 height 13
drag, startPoint x: 688, startPoint y: 162, endPoint x: 633, endPoint y: 164, distance: 55.5
click at [684, 162] on p "Pintón 2" at bounding box center [696, 168] width 87 height 13
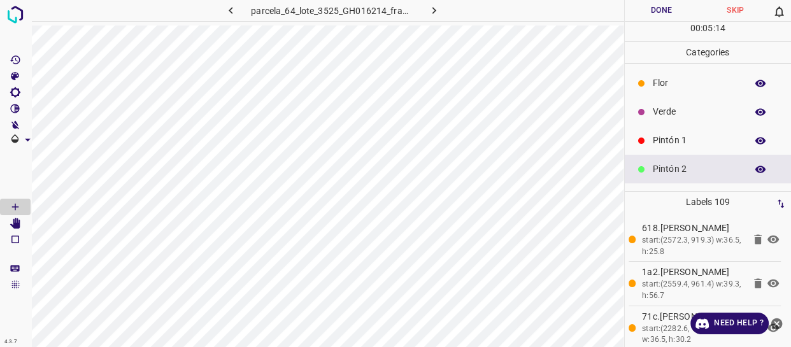
click at [672, 136] on p "Pintón 1" at bounding box center [696, 140] width 87 height 13
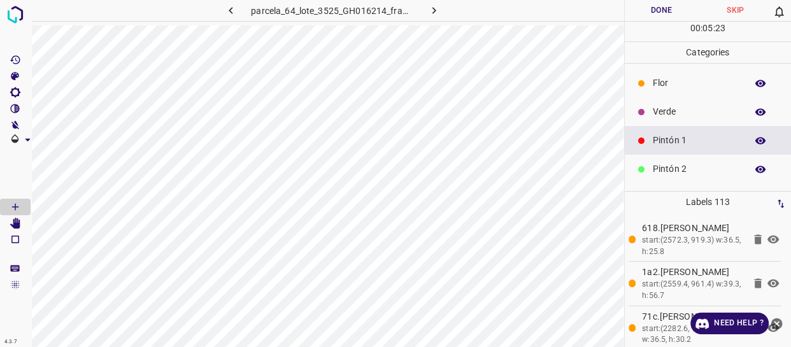
click at [674, 164] on p "Pintón 2" at bounding box center [696, 168] width 87 height 13
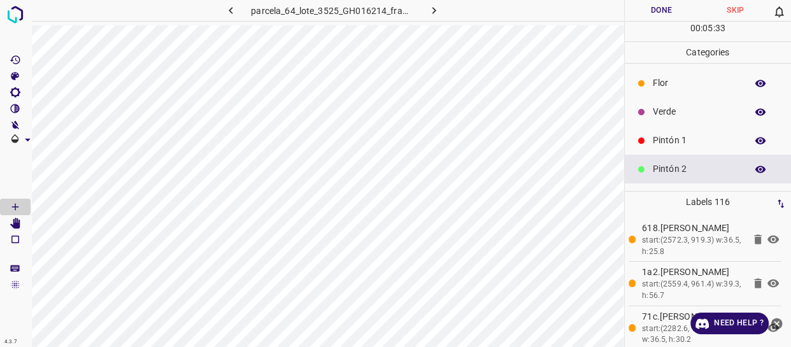
click at [698, 152] on div "Pintón 1" at bounding box center [708, 140] width 167 height 29
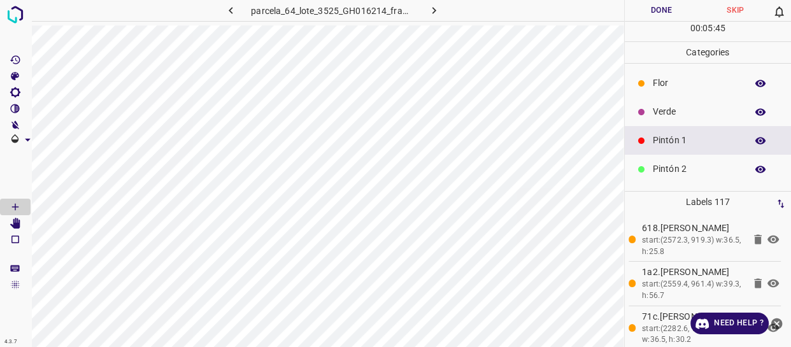
click at [683, 117] on p "Verde" at bounding box center [696, 111] width 87 height 13
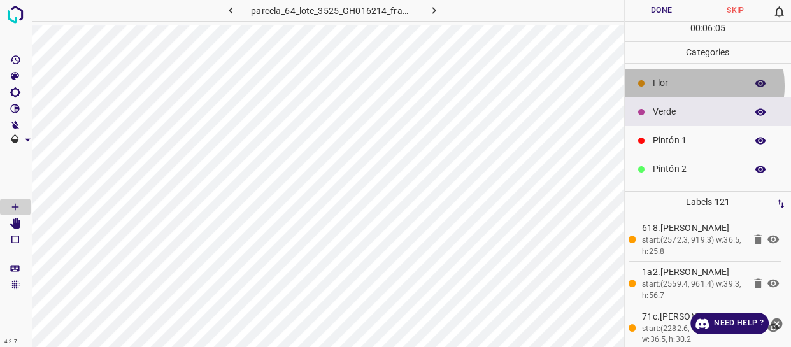
click at [686, 89] on p "Flor" at bounding box center [696, 82] width 87 height 13
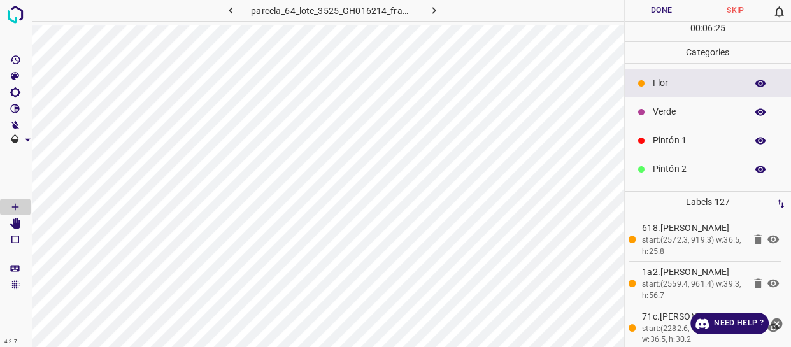
click at [661, 140] on p "Pintón 1" at bounding box center [696, 140] width 87 height 13
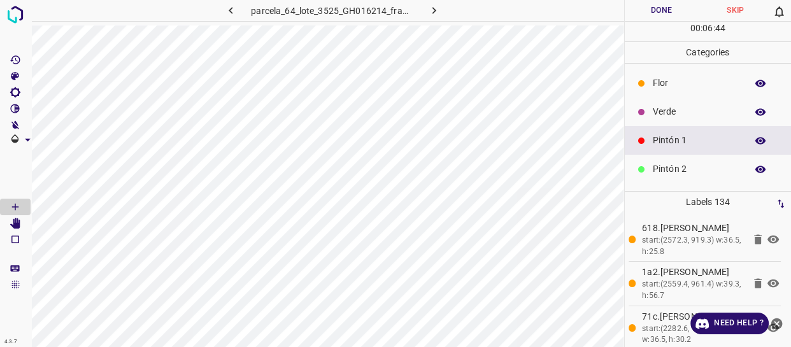
click at [653, 116] on p "Verde" at bounding box center [696, 111] width 87 height 13
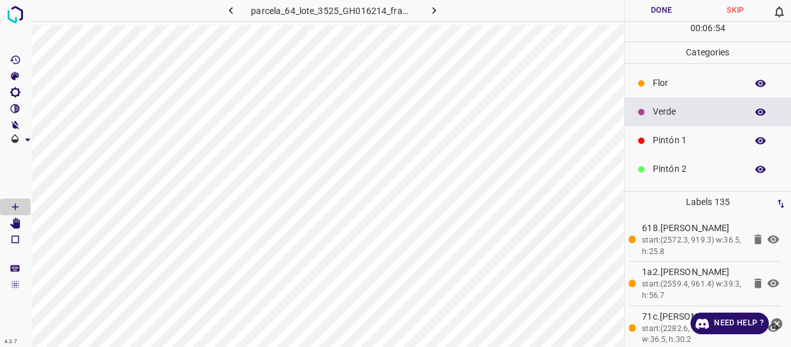
click at [671, 111] on p "Verde" at bounding box center [696, 111] width 87 height 13
click at [688, 74] on div "Flor" at bounding box center [708, 83] width 167 height 29
